Goal: Find specific page/section: Find specific page/section

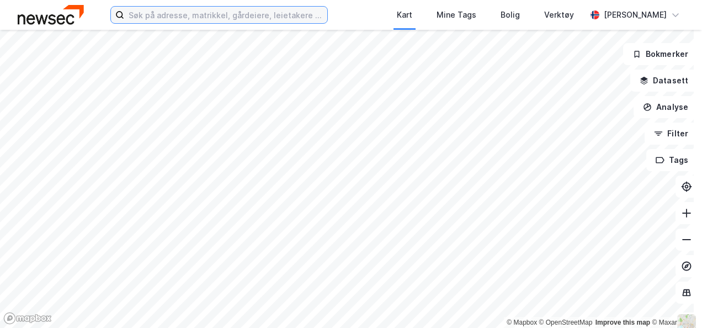
click at [256, 19] on input at bounding box center [225, 15] width 203 height 17
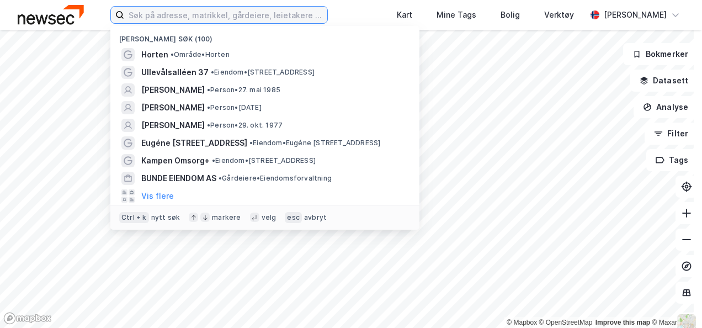
click at [184, 12] on input at bounding box center [225, 15] width 203 height 17
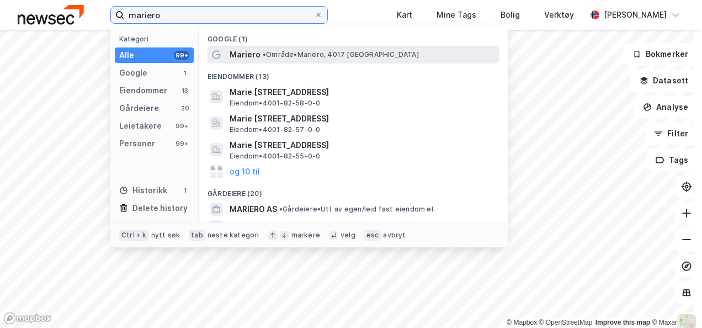
type input "mariero"
click at [302, 52] on span "• Område • Mariero, [GEOGRAPHIC_DATA]" at bounding box center [341, 54] width 156 height 9
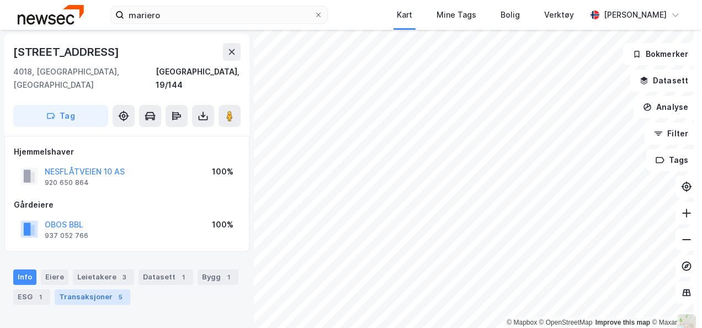
click at [102, 289] on div "Transaksjoner 5" at bounding box center [93, 296] width 76 height 15
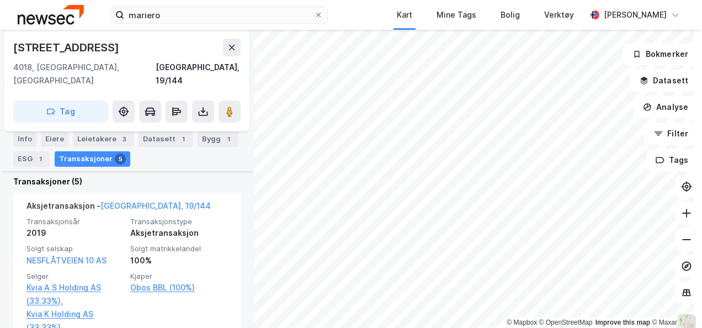
scroll to position [301, 0]
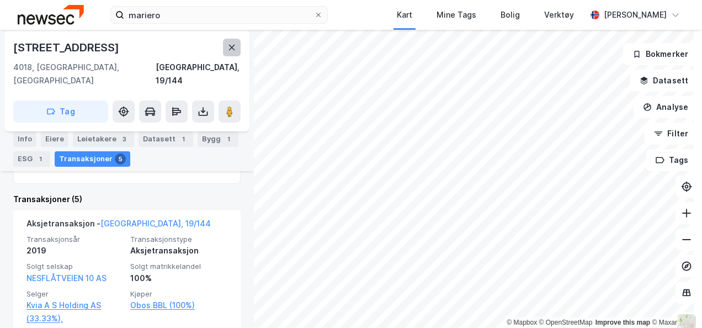
click at [230, 54] on button at bounding box center [232, 48] width 18 height 18
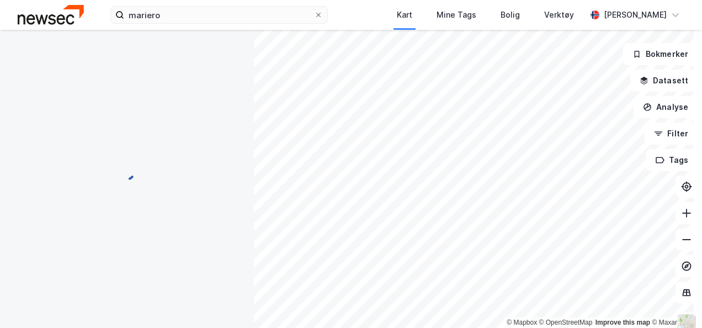
scroll to position [183, 0]
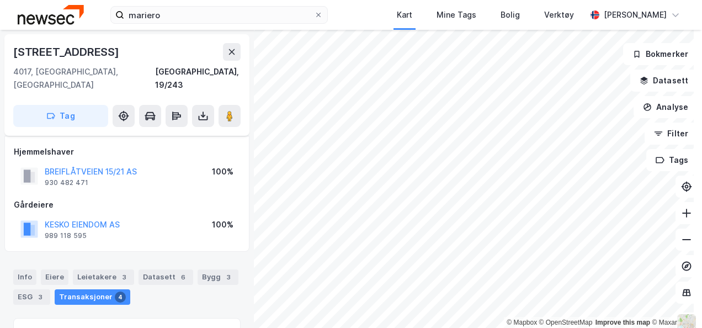
scroll to position [183, 0]
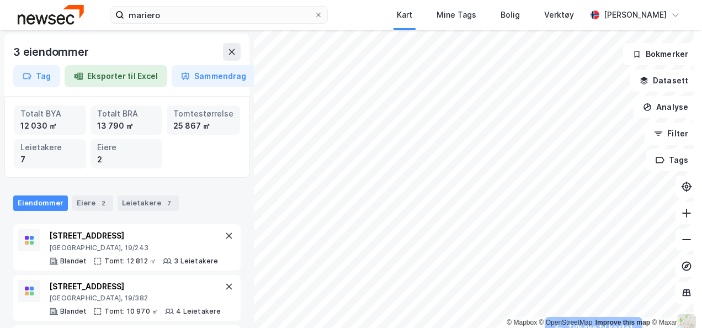
click at [241, 54] on div "3 eiendommer Tag Eksporter til Excel Sammendrag" at bounding box center [126, 65] width 245 height 62
click at [236, 52] on button at bounding box center [232, 52] width 18 height 18
